Goal: Information Seeking & Learning: Learn about a topic

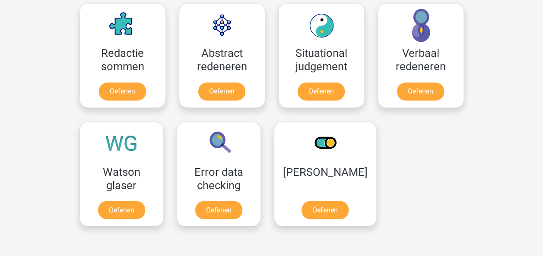
scroll to position [648, 0]
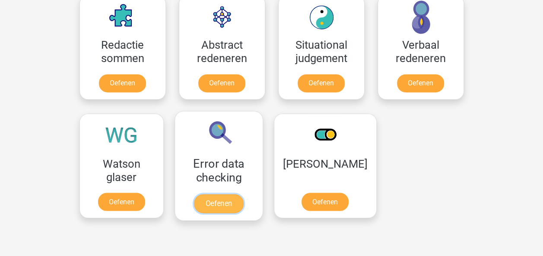
click at [222, 198] on link "Oefenen" at bounding box center [218, 203] width 49 height 19
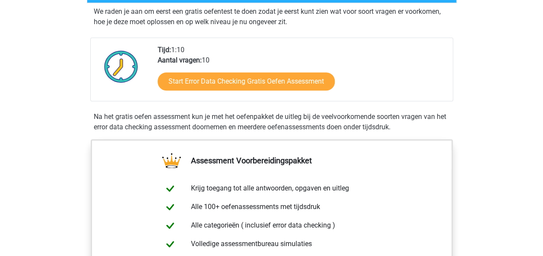
scroll to position [173, 0]
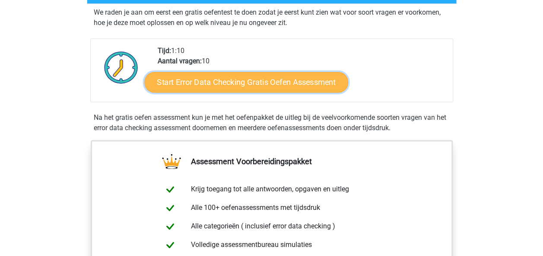
click at [214, 81] on link "Start Error Data Checking Gratis Oefen Assessment" at bounding box center [246, 82] width 204 height 21
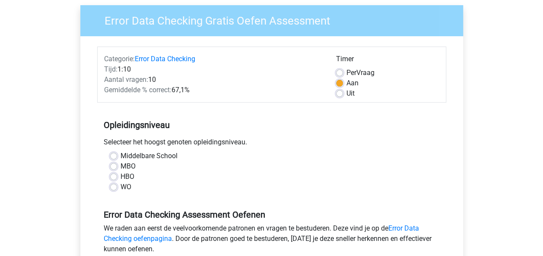
scroll to position [86, 0]
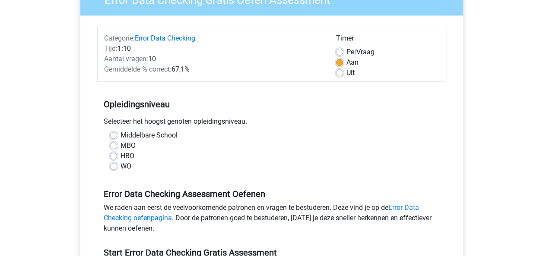
click at [120, 166] on label "WO" at bounding box center [125, 166] width 11 height 10
click at [114, 166] on input "WO" at bounding box center [113, 165] width 7 height 9
radio input "true"
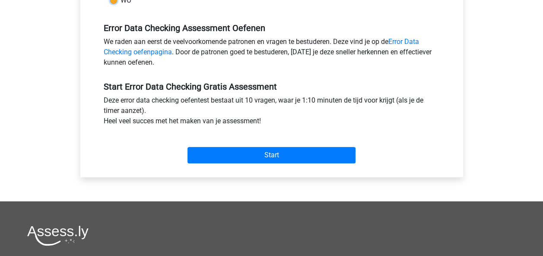
scroll to position [259, 0]
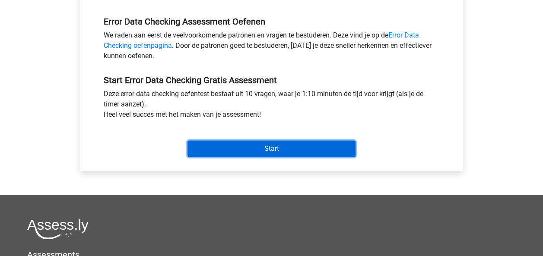
click at [276, 148] on input "Start" at bounding box center [271, 149] width 168 height 16
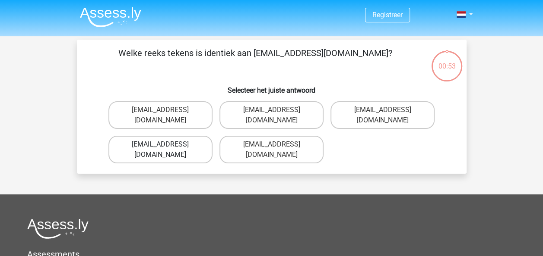
click at [183, 136] on label "Evie_Meade@jointmail.com.uk" at bounding box center [160, 150] width 104 height 28
click at [166, 145] on input "Evie_Meade@jointmail.com.uk" at bounding box center [163, 148] width 6 height 6
radio input "true"
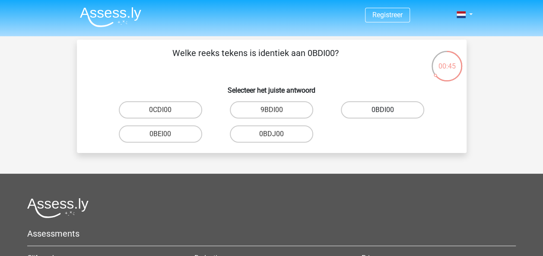
click at [352, 111] on label "0BDI00" at bounding box center [382, 109] width 83 height 17
click at [383, 111] on input "0BDI00" at bounding box center [386, 113] width 6 height 6
radio input "true"
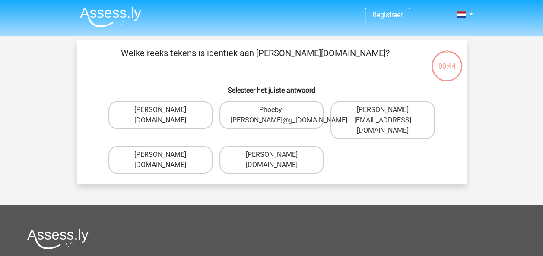
scroll to position [40, 0]
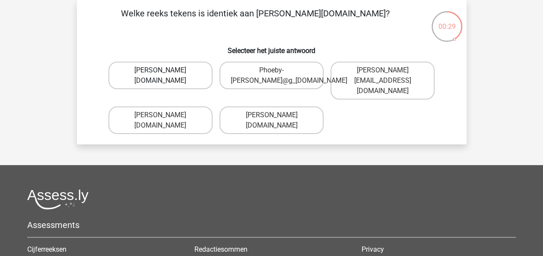
click at [195, 75] on label "Phoebe-Patterson@g_mail.gr" at bounding box center [160, 76] width 104 height 28
click at [166, 75] on input "[PERSON_NAME][DOMAIN_NAME]" at bounding box center [163, 73] width 6 height 6
radio input "true"
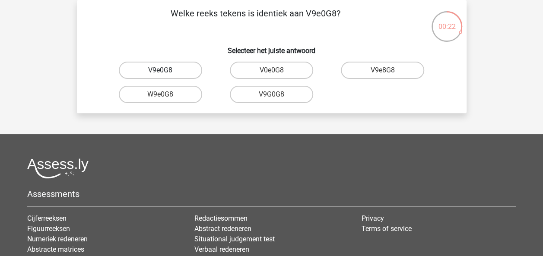
click at [191, 69] on label "V9e0G8" at bounding box center [160, 70] width 83 height 17
click at [166, 70] on input "V9e0G8" at bounding box center [163, 73] width 6 height 6
radio input "true"
click at [191, 92] on label "91051S" at bounding box center [160, 94] width 83 height 17
click at [166, 95] on input "91051S" at bounding box center [163, 98] width 6 height 6
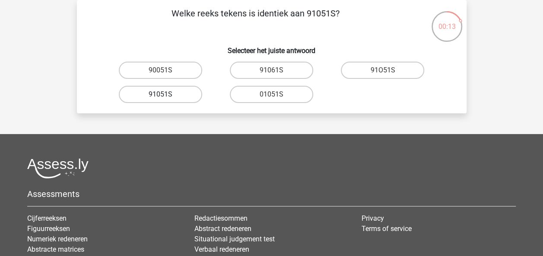
radio input "true"
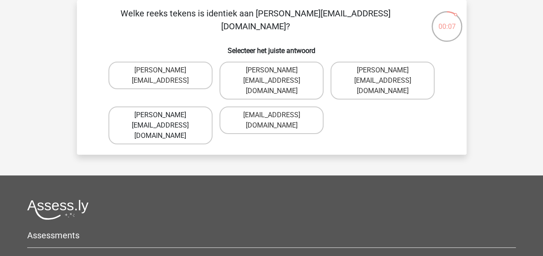
click at [191, 107] on label "Connor.Paterson@memail.com" at bounding box center [160, 126] width 104 height 38
click at [166, 115] on input "Connor.Paterson@memail.com" at bounding box center [163, 118] width 6 height 6
radio input "true"
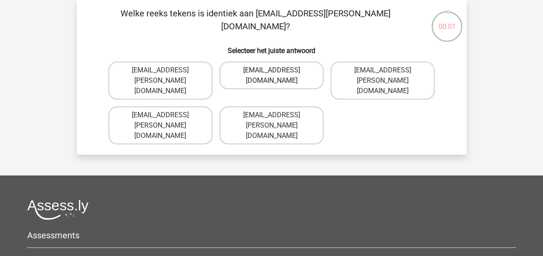
click at [245, 78] on label "Ava-Caroll@mailme.uk.com" at bounding box center [271, 76] width 104 height 28
click at [271, 76] on input "Ava-Caroll@mailme.uk.com" at bounding box center [274, 73] width 6 height 6
radio input "true"
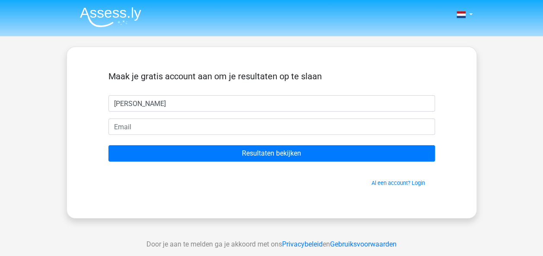
type input "[PERSON_NAME]"
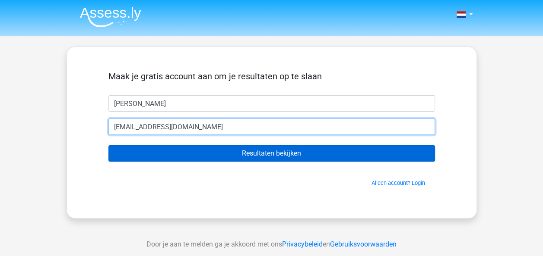
type input "sandra_111@hotmail.com"
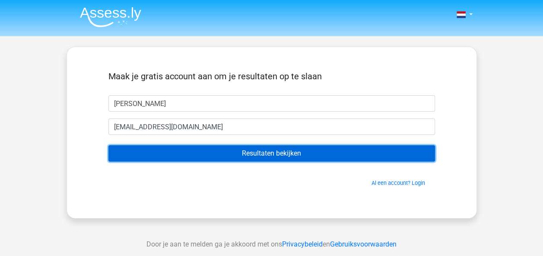
click at [237, 150] on input "Resultaten bekijken" at bounding box center [271, 154] width 326 height 16
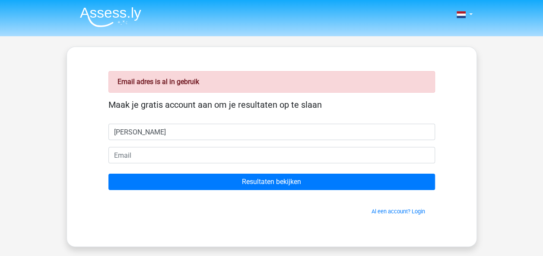
type input "sandra"
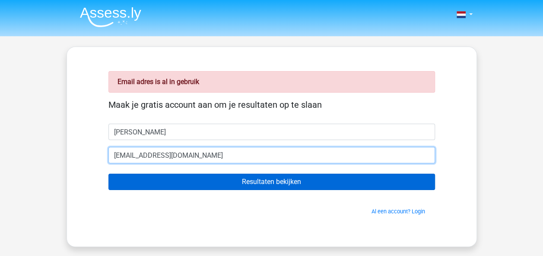
type input "sandra_111@hotmail.com"
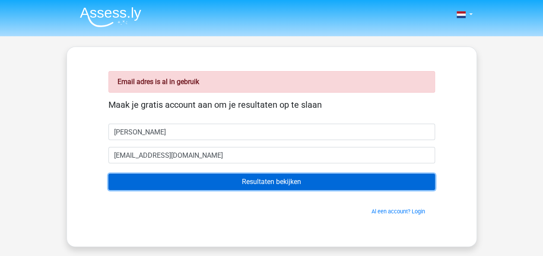
click at [204, 182] on input "Resultaten bekijken" at bounding box center [271, 182] width 326 height 16
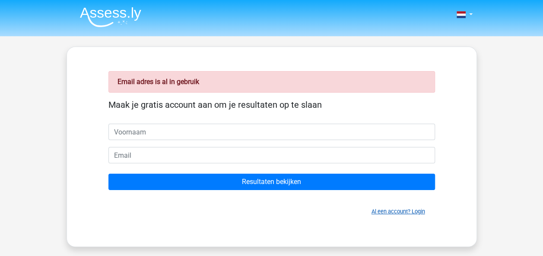
click at [421, 212] on link "Al een account? Login" at bounding box center [398, 212] width 54 height 6
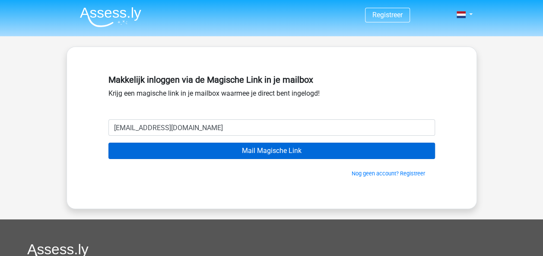
type input "[EMAIL_ADDRESS][DOMAIN_NAME]"
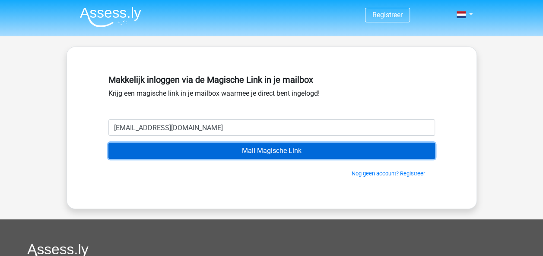
click at [206, 149] on input "Mail Magische Link" at bounding box center [271, 151] width 326 height 16
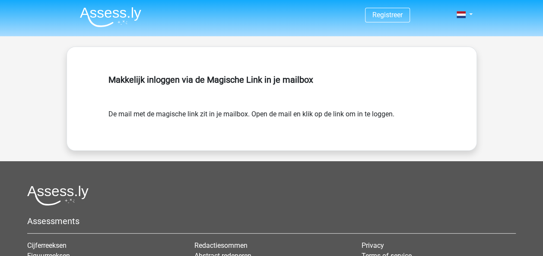
click at [118, 13] on img at bounding box center [110, 17] width 61 height 20
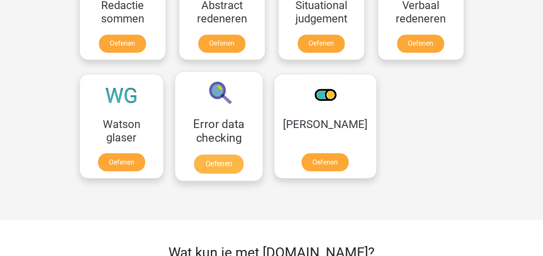
scroll to position [691, 0]
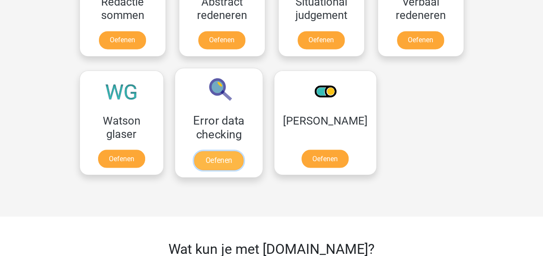
click at [235, 161] on link "Oefenen" at bounding box center [218, 160] width 49 height 19
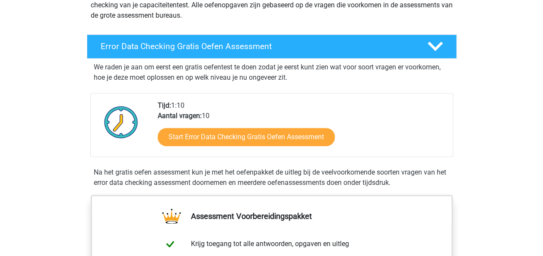
scroll to position [130, 0]
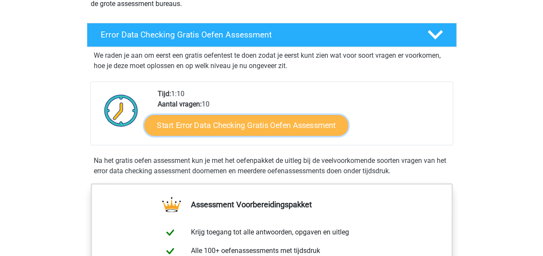
click at [236, 125] on link "Start Error Data Checking Gratis Oefen Assessment" at bounding box center [246, 125] width 204 height 21
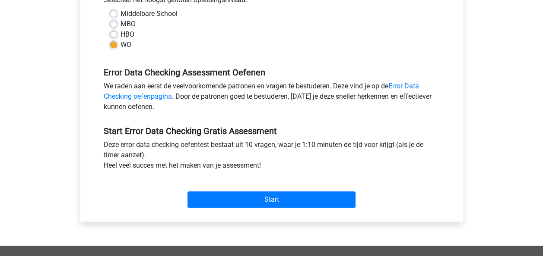
scroll to position [216, 0]
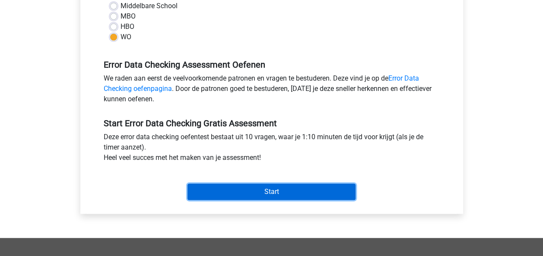
click at [269, 191] on input "Start" at bounding box center [271, 192] width 168 height 16
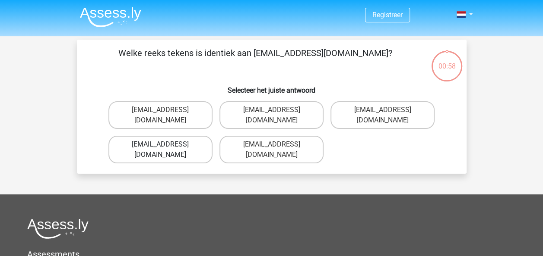
click at [196, 136] on label "[EMAIL_ADDRESS][DOMAIN_NAME]" at bounding box center [160, 150] width 104 height 28
click at [166, 145] on input "[EMAIL_ADDRESS][DOMAIN_NAME]" at bounding box center [163, 148] width 6 height 6
radio input "true"
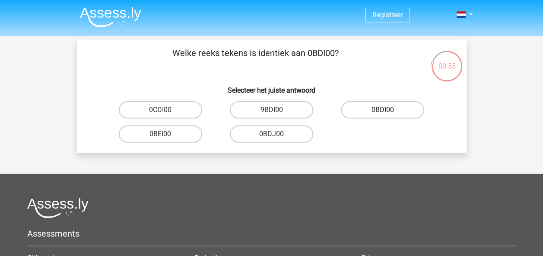
click at [377, 113] on label "0BDI00" at bounding box center [382, 109] width 83 height 17
click at [383, 113] on input "0BDI00" at bounding box center [386, 113] width 6 height 6
radio input "true"
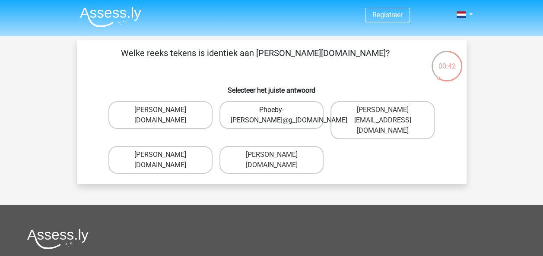
click at [308, 119] on label "Phoeby-[PERSON_NAME]@g_[DOMAIN_NAME]" at bounding box center [271, 115] width 104 height 28
click at [277, 116] on input "Phoeby-[PERSON_NAME]@g_[DOMAIN_NAME]" at bounding box center [274, 113] width 6 height 6
radio input "true"
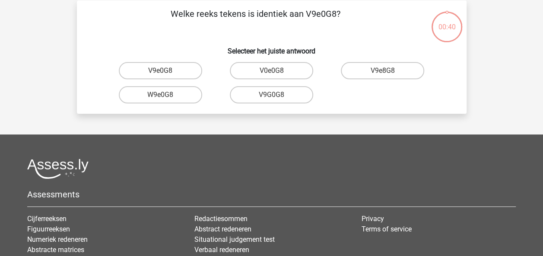
scroll to position [40, 0]
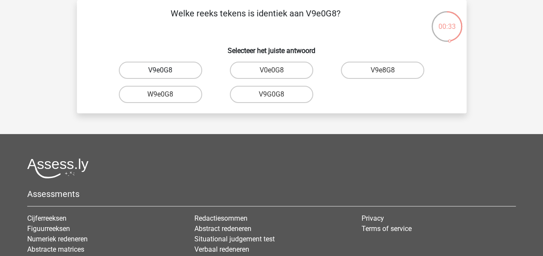
click at [171, 71] on label "V9e0G8" at bounding box center [160, 70] width 83 height 17
click at [166, 71] on input "V9e0G8" at bounding box center [163, 73] width 6 height 6
radio input "true"
click at [394, 67] on label "91O51S" at bounding box center [382, 70] width 83 height 17
click at [388, 70] on input "91O51S" at bounding box center [386, 73] width 6 height 6
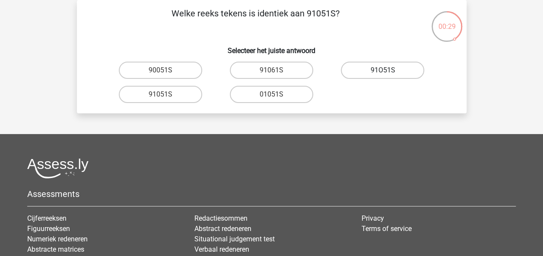
radio input "true"
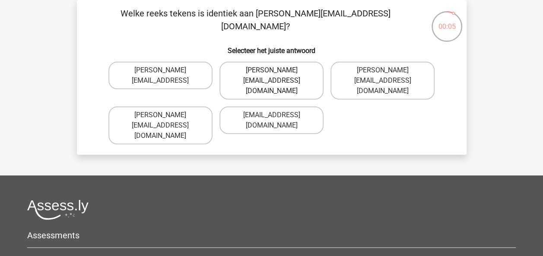
click at [266, 73] on label "[PERSON_NAME][EMAIL_ADDRESS][DOMAIN_NAME]" at bounding box center [271, 81] width 104 height 38
click at [271, 73] on input "[PERSON_NAME][EMAIL_ADDRESS][DOMAIN_NAME]" at bounding box center [274, 73] width 6 height 6
radio input "true"
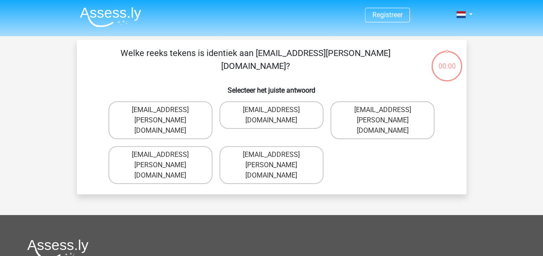
scroll to position [40, 0]
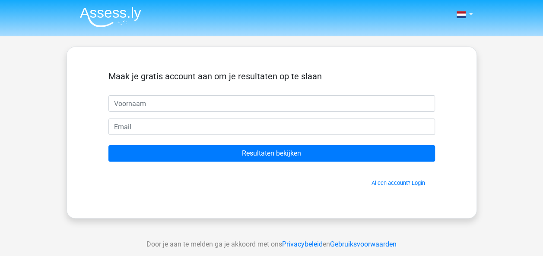
click at [118, 16] on img at bounding box center [110, 17] width 61 height 20
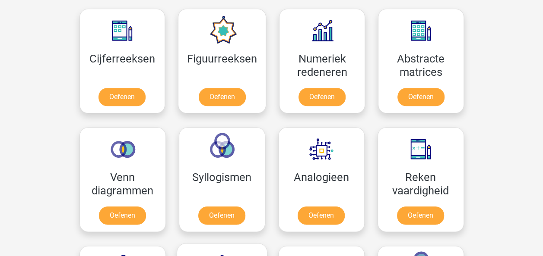
scroll to position [389, 0]
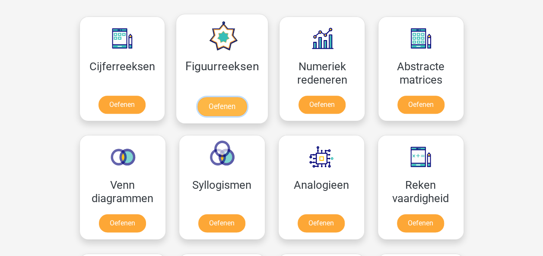
click at [229, 102] on link "Oefenen" at bounding box center [221, 106] width 49 height 19
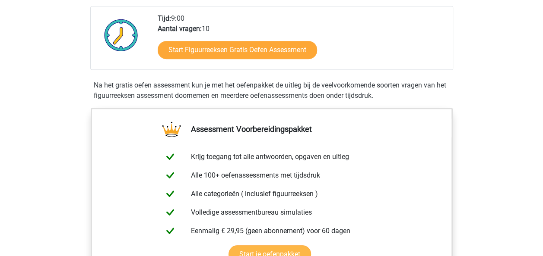
scroll to position [173, 0]
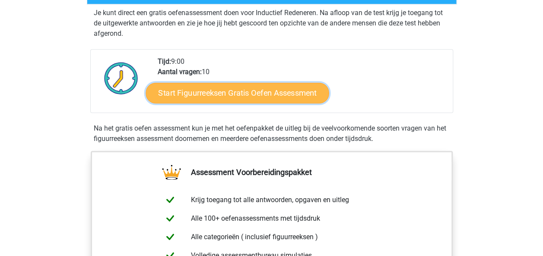
click at [215, 94] on link "Start Figuurreeksen Gratis Oefen Assessment" at bounding box center [237, 92] width 183 height 21
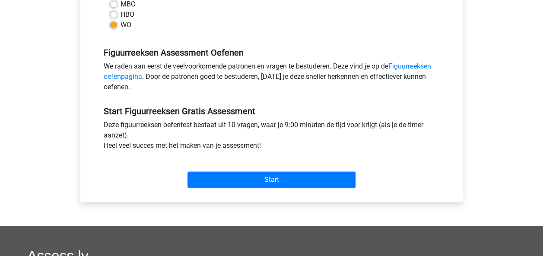
scroll to position [216, 0]
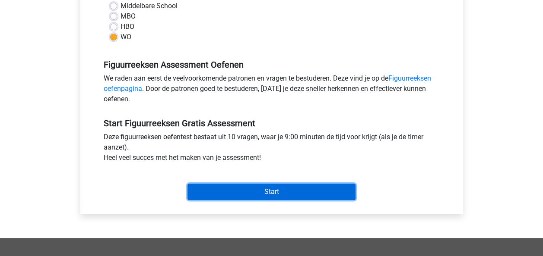
click at [250, 189] on input "Start" at bounding box center [271, 192] width 168 height 16
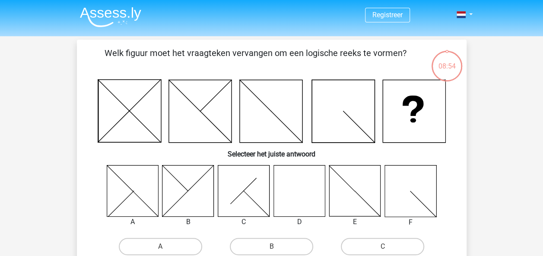
click at [302, 200] on icon at bounding box center [298, 190] width 51 height 51
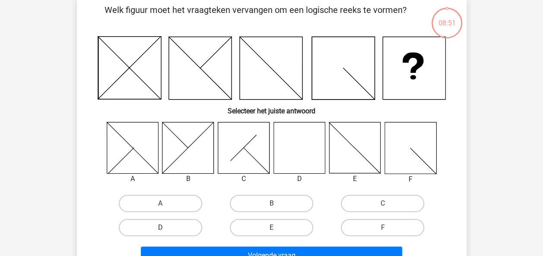
click at [172, 234] on label "D" at bounding box center [160, 227] width 83 height 17
click at [166, 234] on input "D" at bounding box center [163, 231] width 6 height 6
radio input "true"
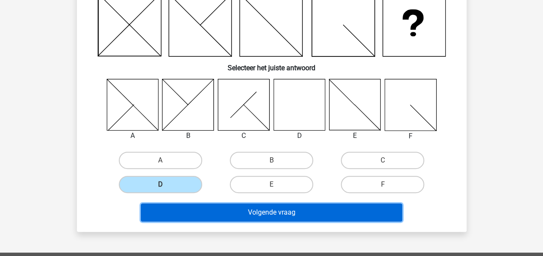
click at [225, 211] on button "Volgende vraag" at bounding box center [271, 213] width 261 height 18
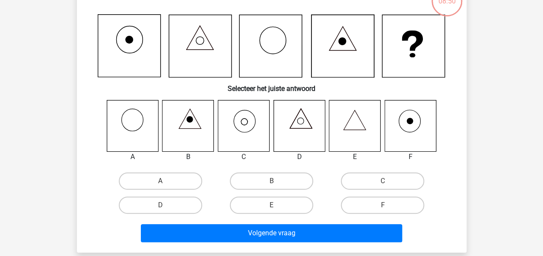
scroll to position [40, 0]
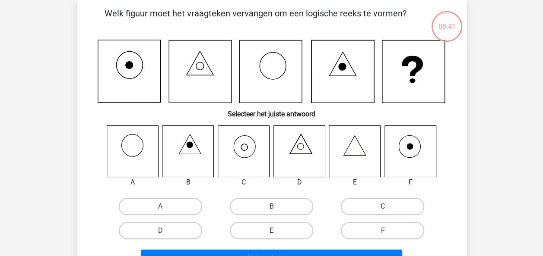
click at [253, 156] on icon at bounding box center [243, 151] width 51 height 51
click at [381, 205] on label "C" at bounding box center [382, 206] width 83 height 17
click at [383, 207] on input "C" at bounding box center [386, 210] width 6 height 6
radio input "true"
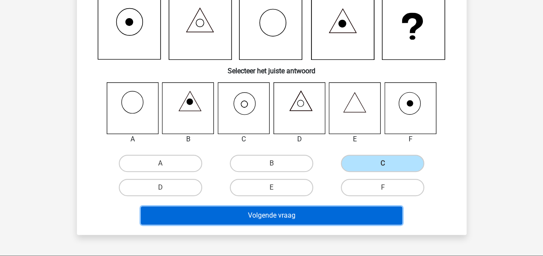
click at [314, 218] on button "Volgende vraag" at bounding box center [271, 216] width 261 height 18
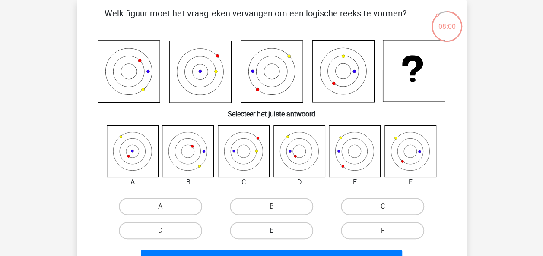
click at [267, 231] on label "E" at bounding box center [271, 230] width 83 height 17
click at [271, 231] on input "E" at bounding box center [274, 234] width 6 height 6
radio input "true"
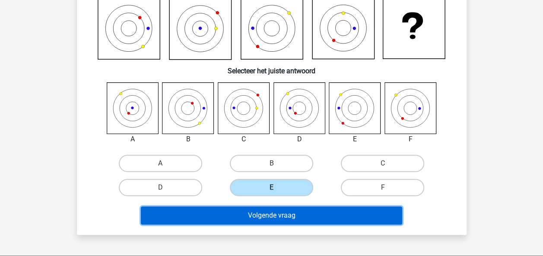
click at [264, 214] on button "Volgende vraag" at bounding box center [271, 216] width 261 height 18
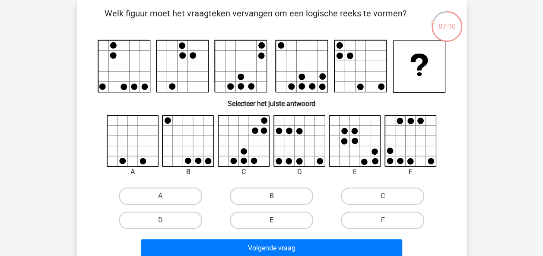
click at [397, 150] on icon at bounding box center [410, 141] width 51 height 51
click at [280, 221] on label "E" at bounding box center [271, 220] width 83 height 17
click at [277, 221] on input "E" at bounding box center [274, 224] width 6 height 6
radio input "true"
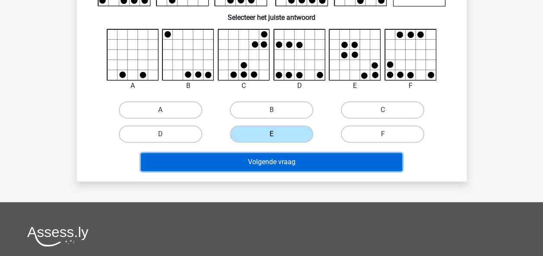
click at [260, 162] on button "Volgende vraag" at bounding box center [271, 162] width 261 height 18
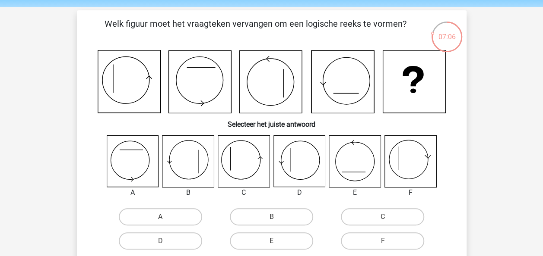
scroll to position [43, 0]
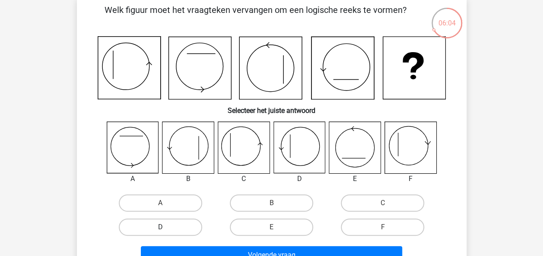
click at [188, 230] on label "D" at bounding box center [160, 227] width 83 height 17
click at [166, 230] on input "D" at bounding box center [163, 231] width 6 height 6
radio input "true"
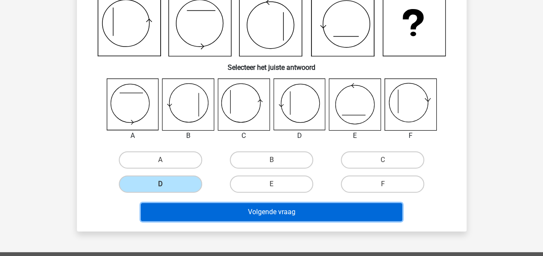
click at [230, 217] on button "Volgende vraag" at bounding box center [271, 212] width 261 height 18
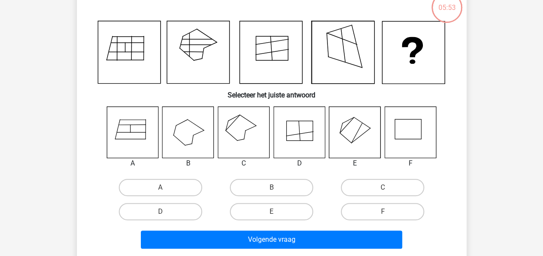
scroll to position [40, 0]
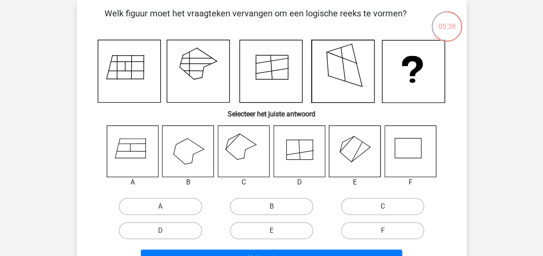
click at [359, 203] on label "C" at bounding box center [382, 206] width 83 height 17
click at [383, 207] on input "C" at bounding box center [386, 210] width 6 height 6
radio input "true"
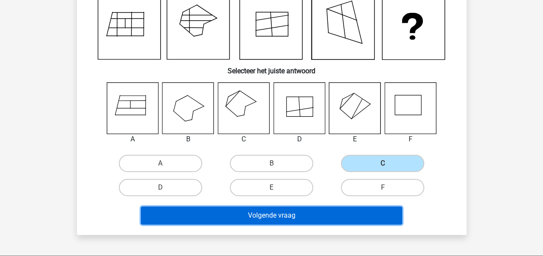
click at [337, 209] on button "Volgende vraag" at bounding box center [271, 216] width 261 height 18
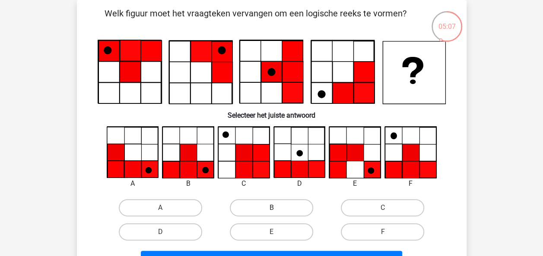
click at [262, 210] on label "B" at bounding box center [271, 207] width 83 height 17
click at [271, 210] on input "B" at bounding box center [274, 211] width 6 height 6
radio input "true"
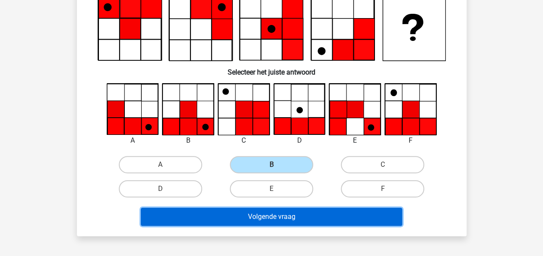
click at [260, 218] on button "Volgende vraag" at bounding box center [271, 217] width 261 height 18
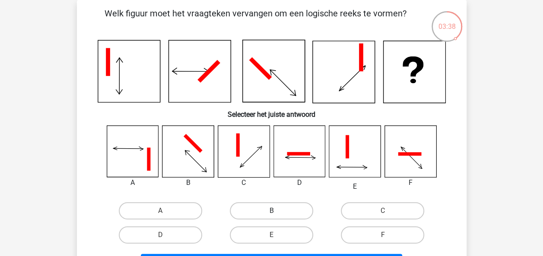
click at [265, 208] on label "B" at bounding box center [271, 211] width 83 height 17
click at [271, 211] on input "B" at bounding box center [274, 214] width 6 height 6
radio input "true"
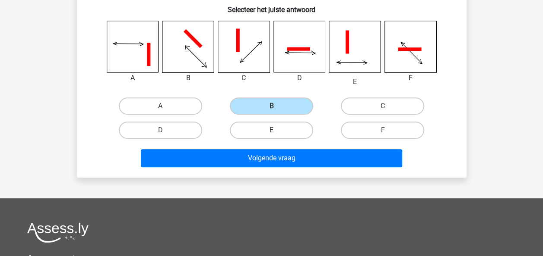
scroll to position [169, 0]
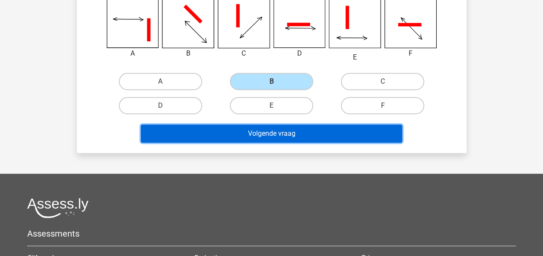
drag, startPoint x: 266, startPoint y: 137, endPoint x: 256, endPoint y: 139, distance: 9.7
click at [265, 138] on button "Volgende vraag" at bounding box center [271, 134] width 261 height 18
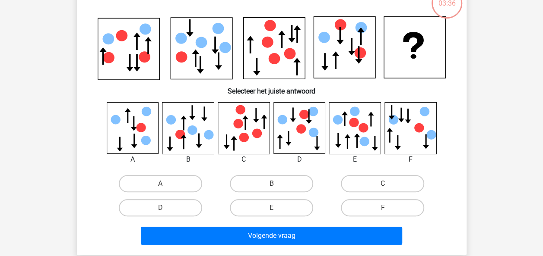
scroll to position [40, 0]
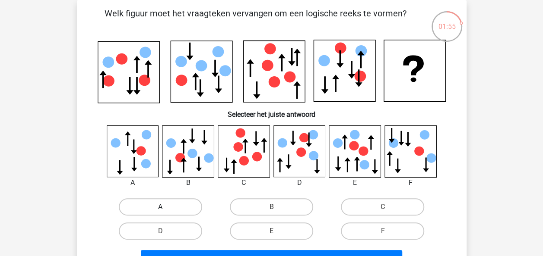
click at [146, 211] on label "A" at bounding box center [160, 207] width 83 height 17
click at [160, 211] on input "A" at bounding box center [163, 210] width 6 height 6
radio input "true"
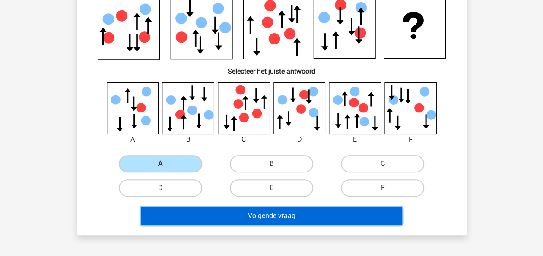
click at [196, 215] on button "Volgende vraag" at bounding box center [271, 216] width 261 height 18
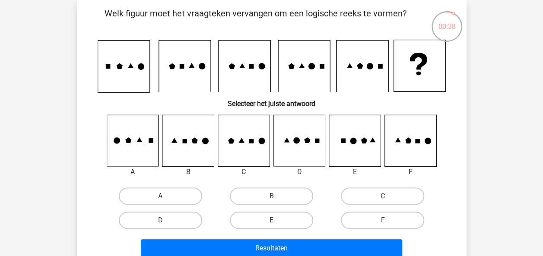
click at [367, 222] on label "F" at bounding box center [382, 220] width 83 height 17
click at [383, 222] on input "F" at bounding box center [386, 224] width 6 height 6
radio input "true"
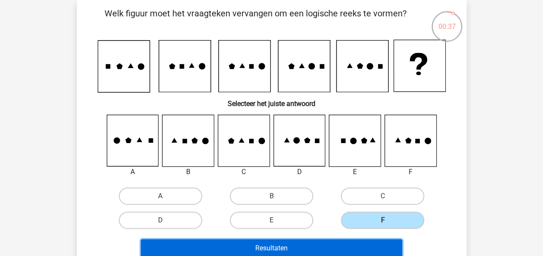
click at [346, 250] on button "Resultaten" at bounding box center [271, 249] width 261 height 18
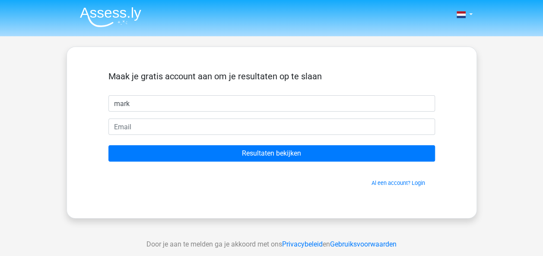
type input "mark"
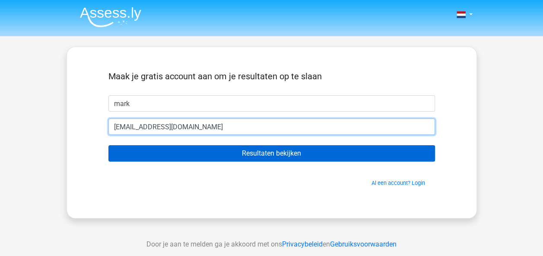
type input "[EMAIL_ADDRESS][DOMAIN_NAME]"
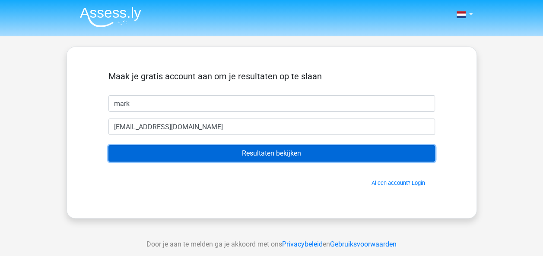
click at [234, 151] on input "Resultaten bekijken" at bounding box center [271, 154] width 326 height 16
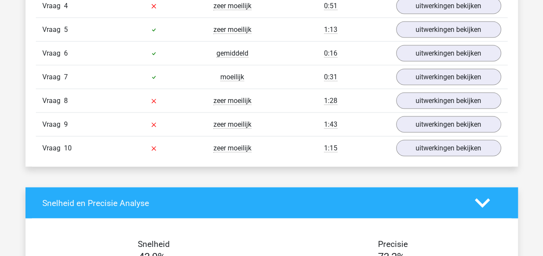
scroll to position [734, 0]
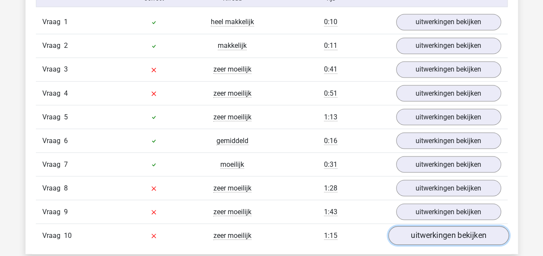
click at [453, 234] on link "uitwerkingen bekijken" at bounding box center [448, 236] width 120 height 19
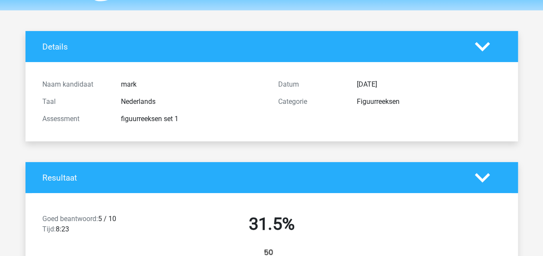
scroll to position [0, 0]
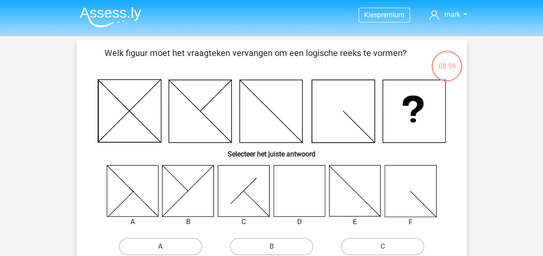
click at [99, 13] on img at bounding box center [110, 17] width 61 height 20
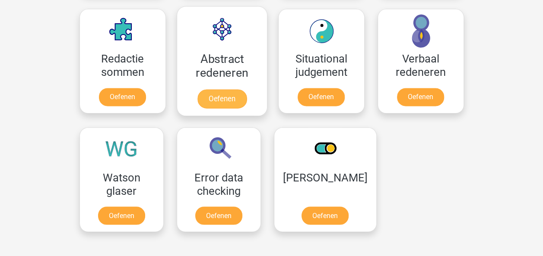
scroll to position [648, 0]
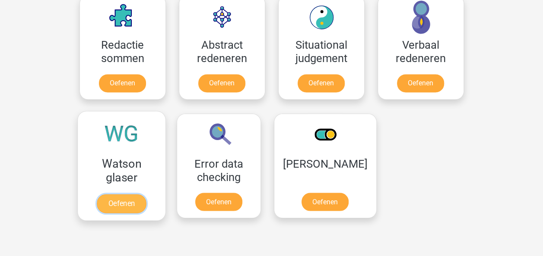
click at [128, 199] on link "Oefenen" at bounding box center [121, 203] width 49 height 19
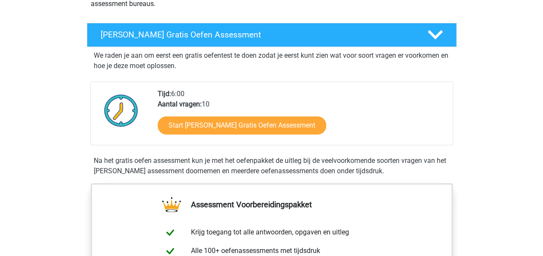
scroll to position [173, 0]
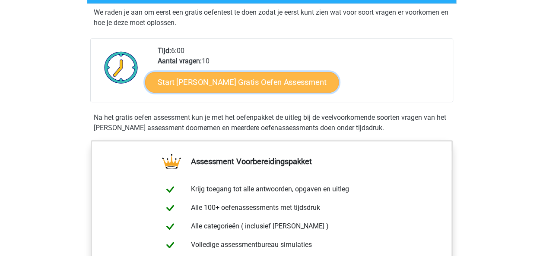
click at [249, 85] on link "Start Watson Glaser Gratis Oefen Assessment" at bounding box center [242, 82] width 194 height 21
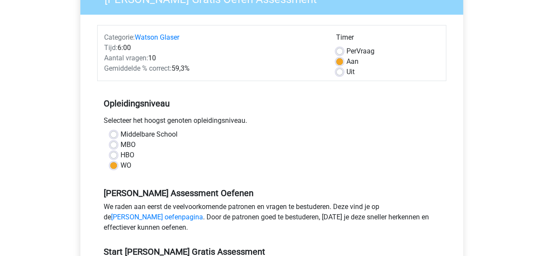
scroll to position [173, 0]
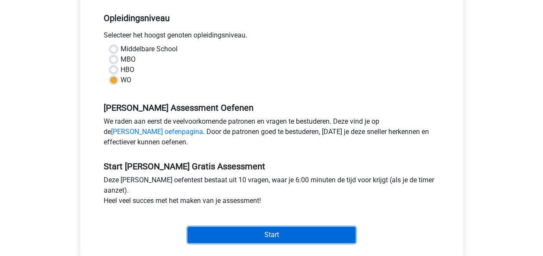
click at [261, 232] on input "Start" at bounding box center [271, 235] width 168 height 16
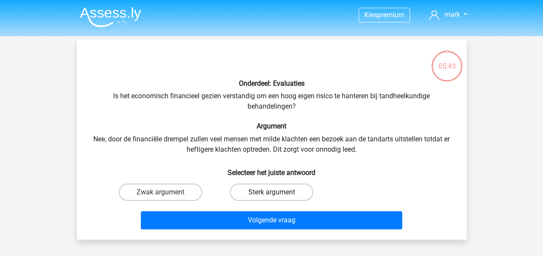
click at [270, 193] on label "Sterk argument" at bounding box center [271, 192] width 83 height 17
click at [271, 193] on input "Sterk argument" at bounding box center [274, 196] width 6 height 6
radio input "true"
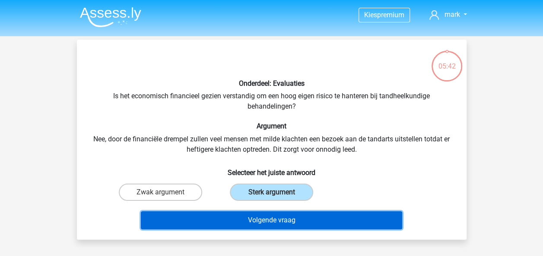
click at [278, 220] on button "Volgende vraag" at bounding box center [271, 221] width 261 height 18
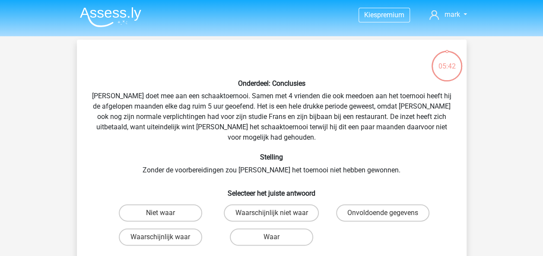
scroll to position [40, 0]
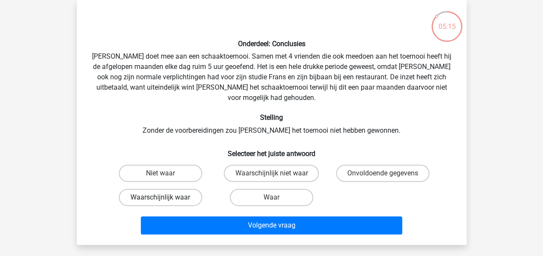
click at [188, 190] on label "Waarschijnlijk waar" at bounding box center [160, 197] width 83 height 17
click at [166, 198] on input "Waarschijnlijk waar" at bounding box center [163, 201] width 6 height 6
radio input "true"
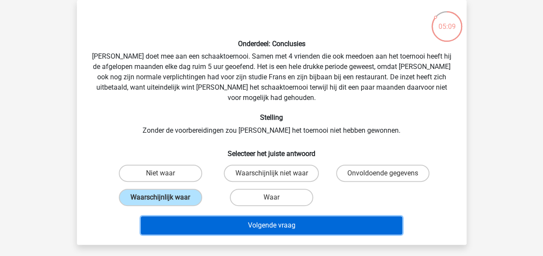
click at [239, 217] on button "Volgende vraag" at bounding box center [271, 226] width 261 height 18
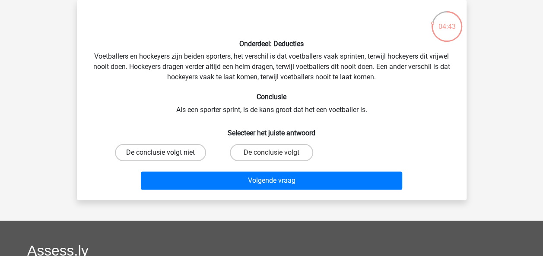
click at [196, 152] on label "De conclusie volgt niet" at bounding box center [160, 152] width 91 height 17
click at [166, 153] on input "De conclusie volgt niet" at bounding box center [163, 156] width 6 height 6
radio input "true"
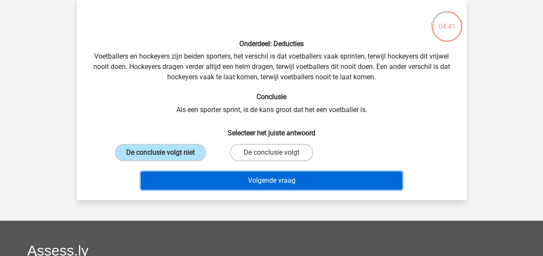
click at [219, 183] on button "Volgende vraag" at bounding box center [271, 181] width 261 height 18
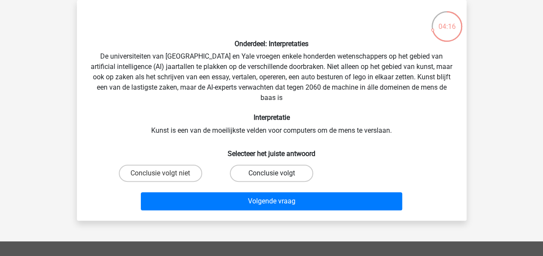
click at [249, 168] on label "Conclusie volgt" at bounding box center [271, 173] width 83 height 17
click at [271, 174] on input "Conclusie volgt" at bounding box center [274, 177] width 6 height 6
radio input "true"
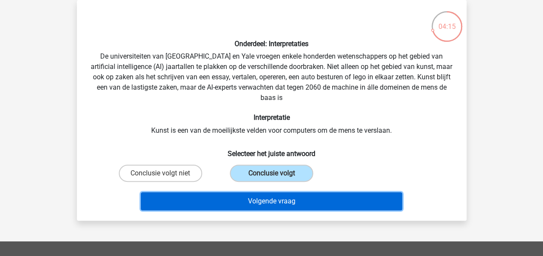
click at [263, 198] on button "Volgende vraag" at bounding box center [271, 202] width 261 height 18
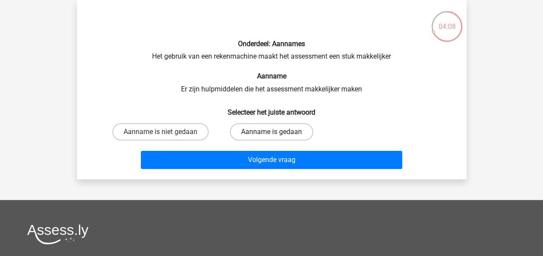
click at [258, 128] on label "Aanname is gedaan" at bounding box center [271, 131] width 83 height 17
click at [271, 132] on input "Aanname is gedaan" at bounding box center [274, 135] width 6 height 6
radio input "true"
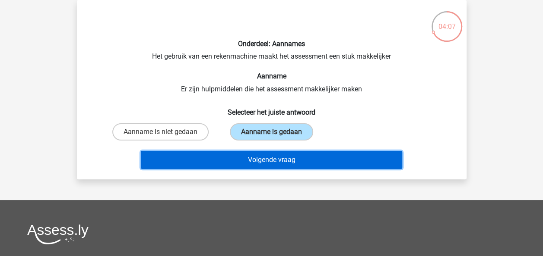
click at [269, 159] on button "Volgende vraag" at bounding box center [271, 160] width 261 height 18
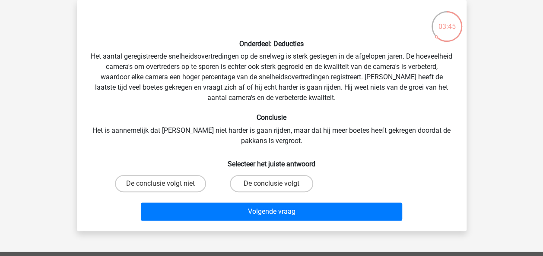
click at [281, 195] on div "De conclusie volgt" at bounding box center [271, 184] width 111 height 24
click at [281, 191] on label "De conclusie volgt" at bounding box center [271, 183] width 83 height 17
click at [277, 190] on input "De conclusie volgt" at bounding box center [274, 187] width 6 height 6
radio input "true"
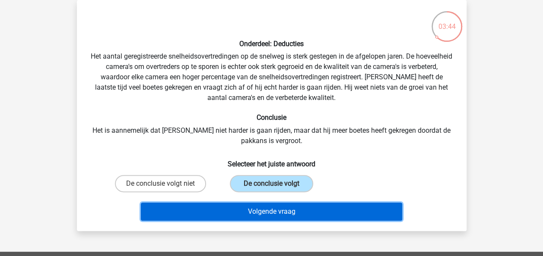
click at [281, 209] on button "Volgende vraag" at bounding box center [271, 212] width 261 height 18
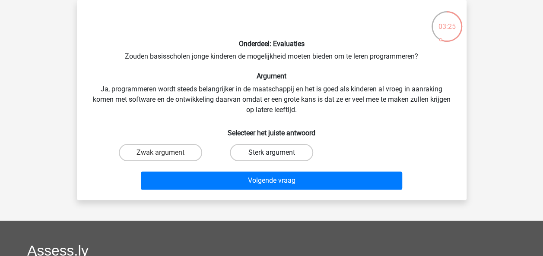
click at [276, 149] on label "Sterk argument" at bounding box center [271, 152] width 83 height 17
click at [276, 153] on input "Sterk argument" at bounding box center [274, 156] width 6 height 6
radio input "true"
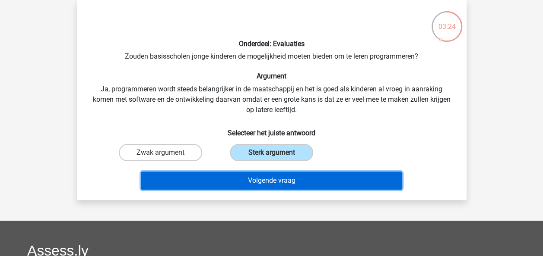
click at [273, 176] on button "Volgende vraag" at bounding box center [271, 181] width 261 height 18
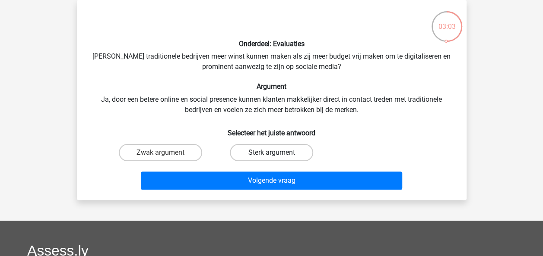
click at [282, 158] on label "Sterk argument" at bounding box center [271, 152] width 83 height 17
click at [277, 158] on input "Sterk argument" at bounding box center [274, 156] width 6 height 6
radio input "true"
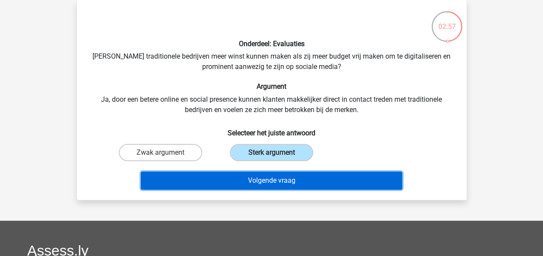
click at [286, 176] on button "Volgende vraag" at bounding box center [271, 181] width 261 height 18
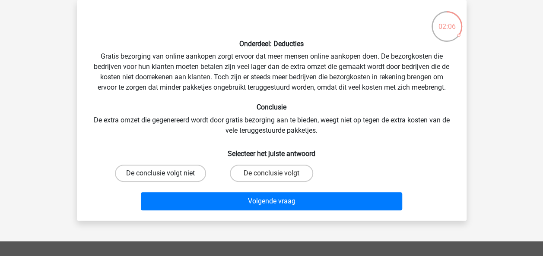
click at [173, 173] on label "De conclusie volgt niet" at bounding box center [160, 173] width 91 height 17
click at [166, 174] on input "De conclusie volgt niet" at bounding box center [163, 177] width 6 height 6
radio input "true"
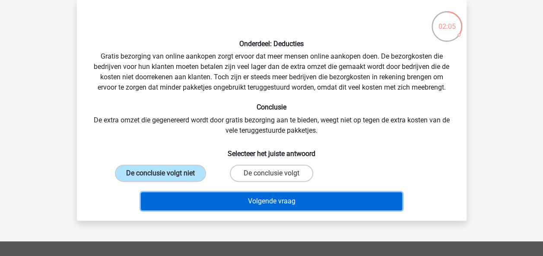
click at [216, 196] on button "Volgende vraag" at bounding box center [271, 202] width 261 height 18
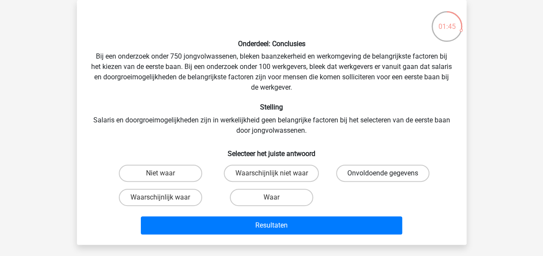
click at [351, 174] on label "Onvoldoende gegevens" at bounding box center [382, 173] width 93 height 17
click at [383, 174] on input "Onvoldoende gegevens" at bounding box center [386, 177] width 6 height 6
radio input "true"
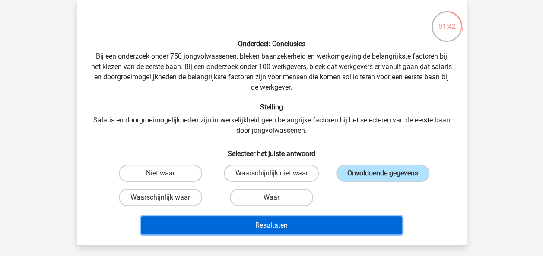
click at [331, 226] on button "Resultaten" at bounding box center [271, 226] width 261 height 18
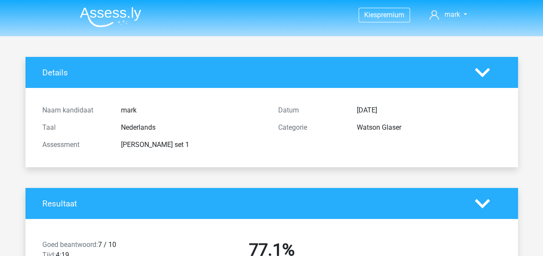
click at [113, 13] on img at bounding box center [110, 17] width 61 height 20
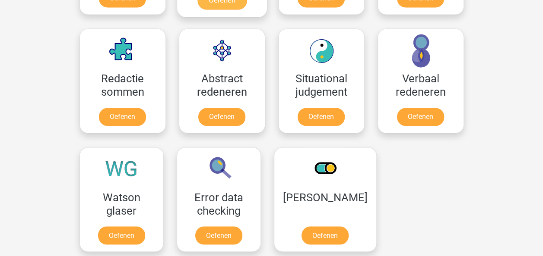
scroll to position [604, 0]
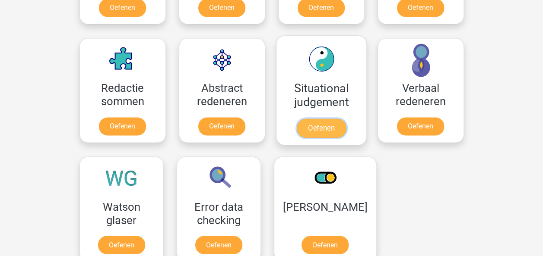
click at [332, 125] on link "Oefenen" at bounding box center [320, 128] width 49 height 19
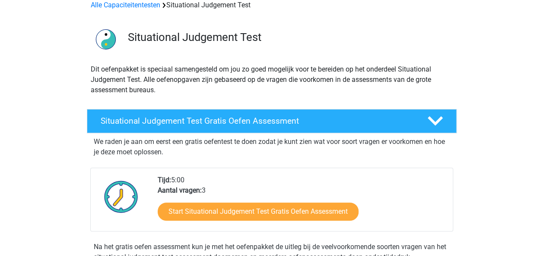
scroll to position [130, 0]
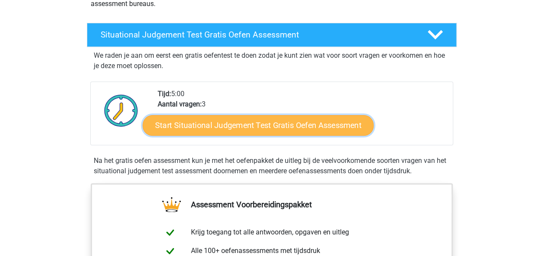
click at [296, 129] on link "Start Situational Judgement Test Gratis Oefen Assessment" at bounding box center [257, 125] width 231 height 21
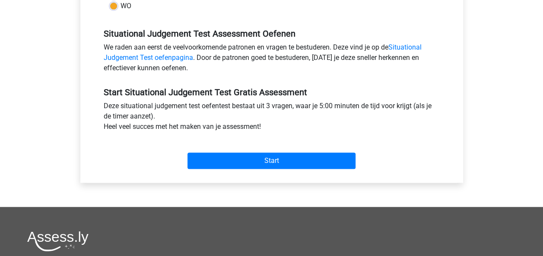
scroll to position [259, 0]
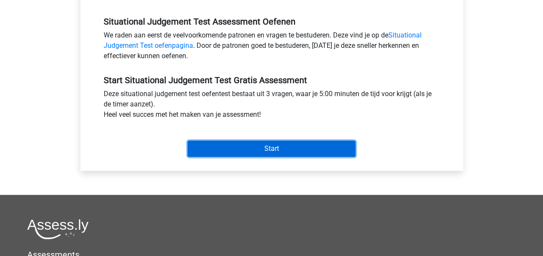
click at [303, 145] on input "Start" at bounding box center [271, 149] width 168 height 16
click at [259, 149] on input "Start" at bounding box center [271, 149] width 168 height 16
click at [284, 148] on input "Start" at bounding box center [271, 149] width 168 height 16
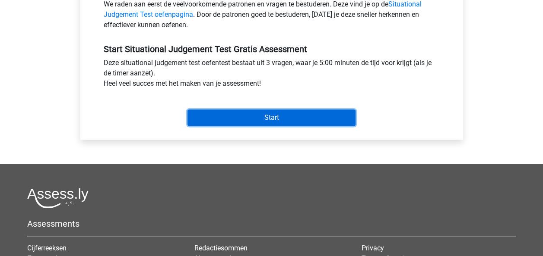
scroll to position [302, 0]
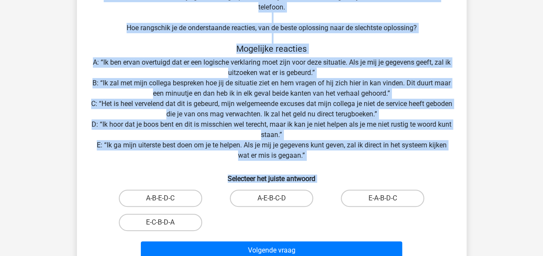
scroll to position [127, 0]
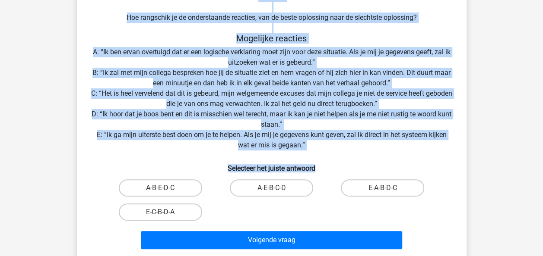
drag, startPoint x: 255, startPoint y: 57, endPoint x: 326, endPoint y: 167, distance: 130.8
click at [326, 167] on div "Situatie Je bent aangenomen als stagiaire bij een grote verzekeraar. Op de dag …" at bounding box center [271, 89] width 383 height 327
copy div "Situatie Je bent aangenomen als stagiaire bij een grote verzekeraar. Op de dag …"
click at [268, 117] on div "Situatie Je bent aangenomen als stagiaire bij een grote verzekeraar. Op de dag …" at bounding box center [271, 89] width 383 height 327
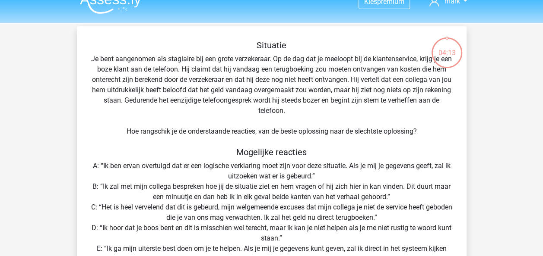
scroll to position [0, 0]
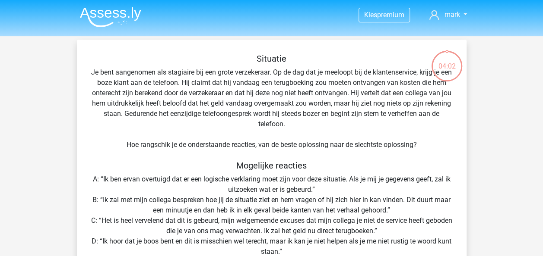
drag, startPoint x: 233, startPoint y: 98, endPoint x: 130, endPoint y: 115, distance: 104.6
click at [130, 115] on div "Situatie Je bent aangenomen als stagiaire bij een grote verzekeraar. Op de dag …" at bounding box center [271, 217] width 383 height 327
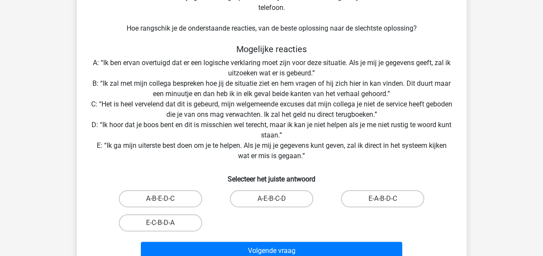
scroll to position [130, 0]
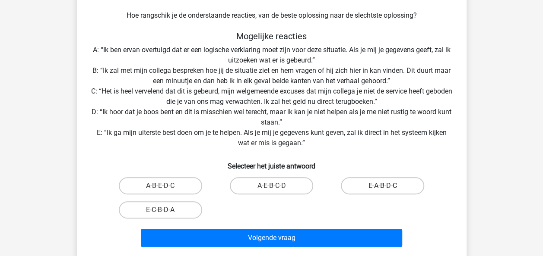
click at [397, 190] on label "E-A-B-D-C" at bounding box center [382, 185] width 83 height 17
click at [388, 190] on input "E-A-B-D-C" at bounding box center [386, 189] width 6 height 6
radio input "true"
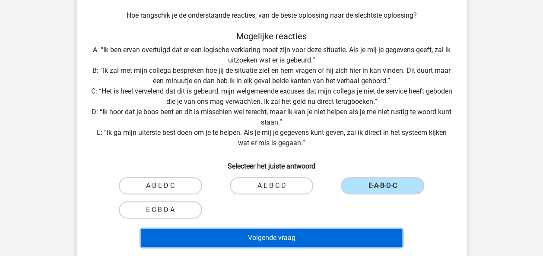
click at [351, 240] on button "Volgende vraag" at bounding box center [271, 238] width 261 height 18
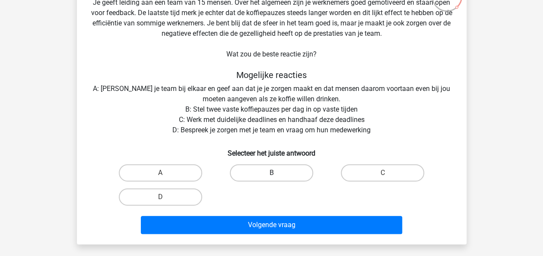
scroll to position [83, 0]
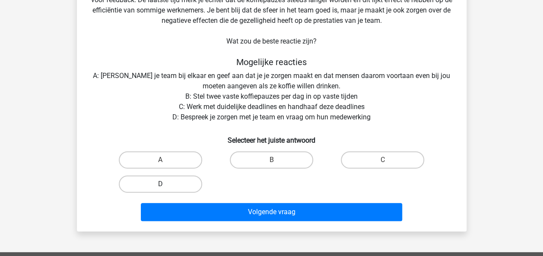
click at [166, 181] on label "D" at bounding box center [160, 184] width 83 height 17
click at [166, 184] on input "D" at bounding box center [163, 187] width 6 height 6
radio input "true"
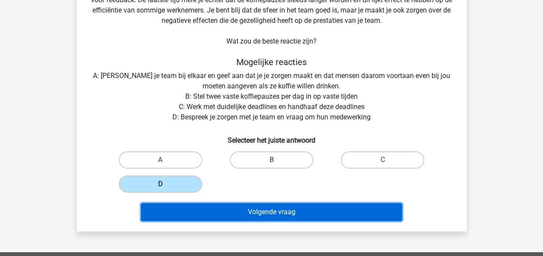
click at [226, 209] on button "Volgende vraag" at bounding box center [271, 212] width 261 height 18
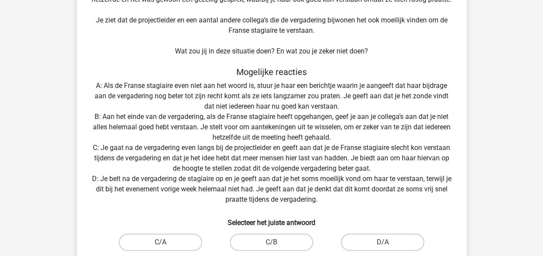
scroll to position [126, 0]
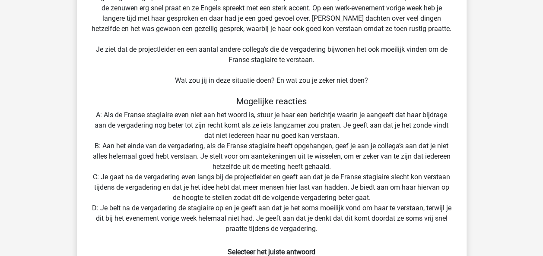
scroll to position [136, 0]
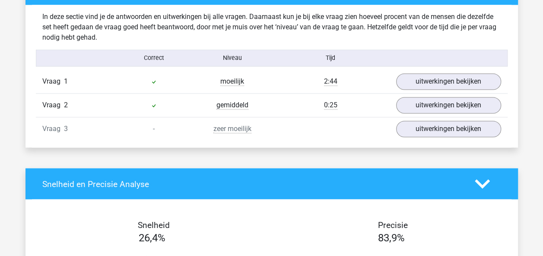
scroll to position [604, 0]
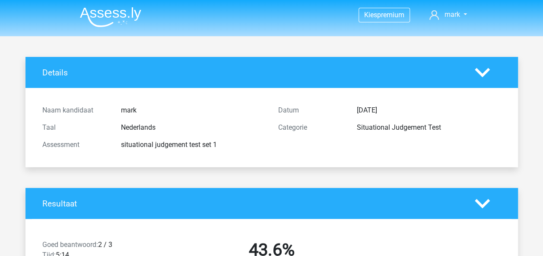
click at [99, 11] on img at bounding box center [110, 17] width 61 height 20
